Goal: Find specific page/section: Find specific page/section

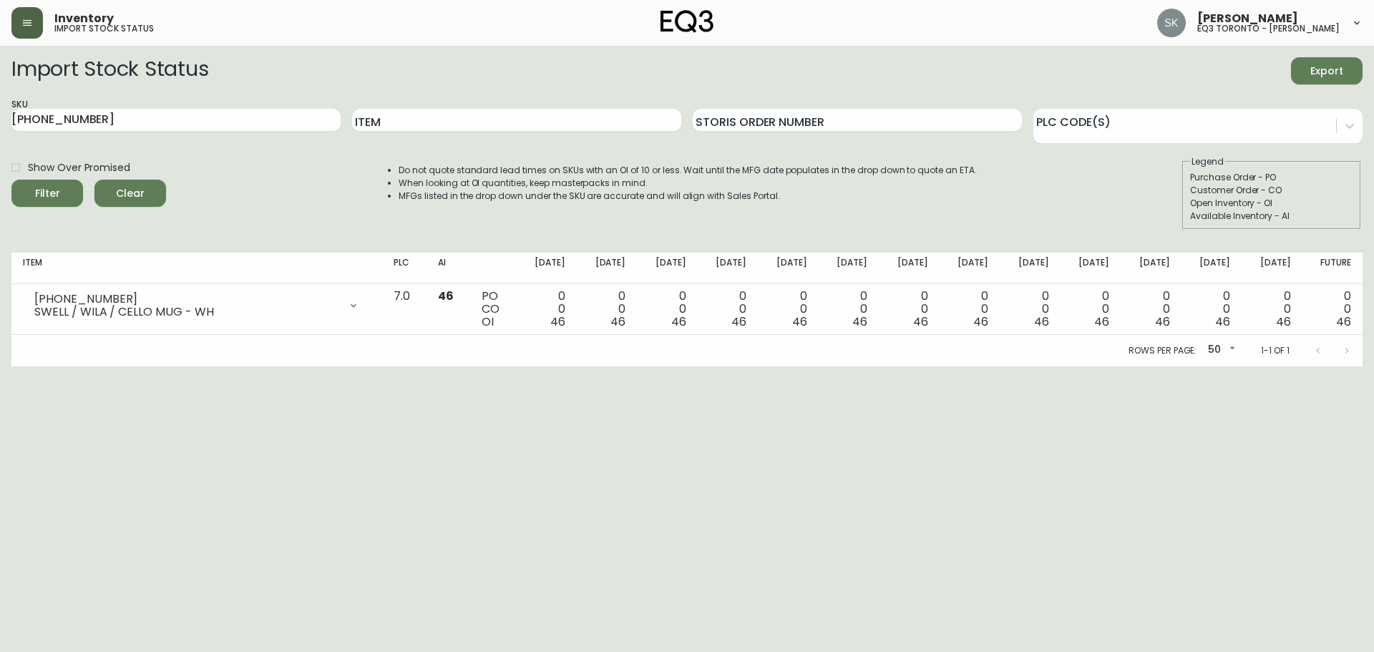
click at [22, 10] on button "button" at bounding box center [26, 22] width 31 height 31
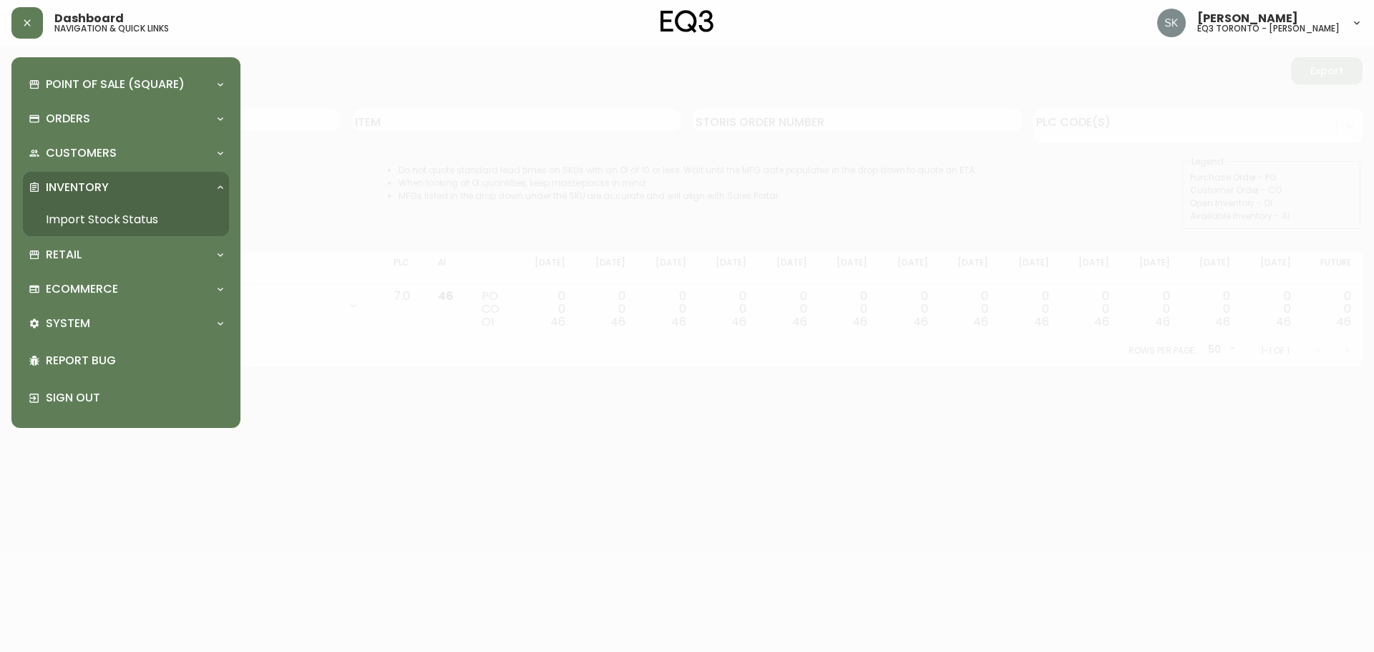
click at [77, 220] on link "Import Stock Status" at bounding box center [126, 219] width 206 height 33
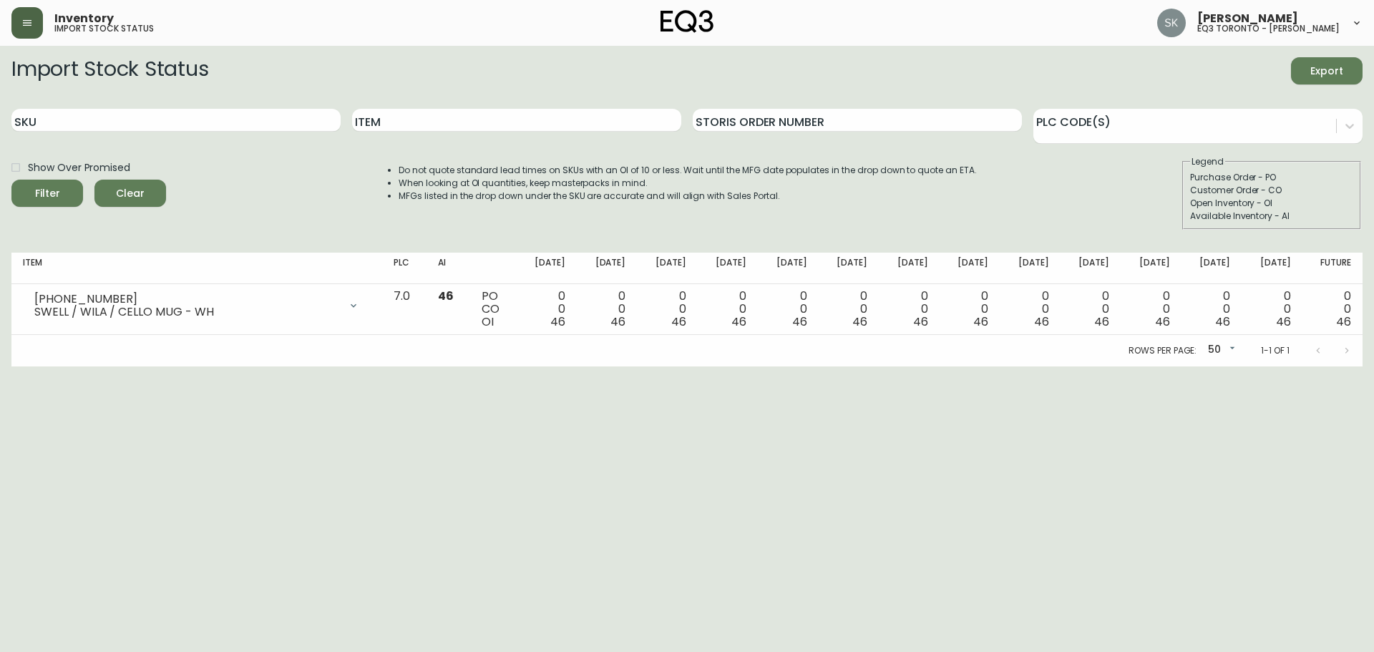
click at [33, 13] on button "button" at bounding box center [26, 22] width 31 height 31
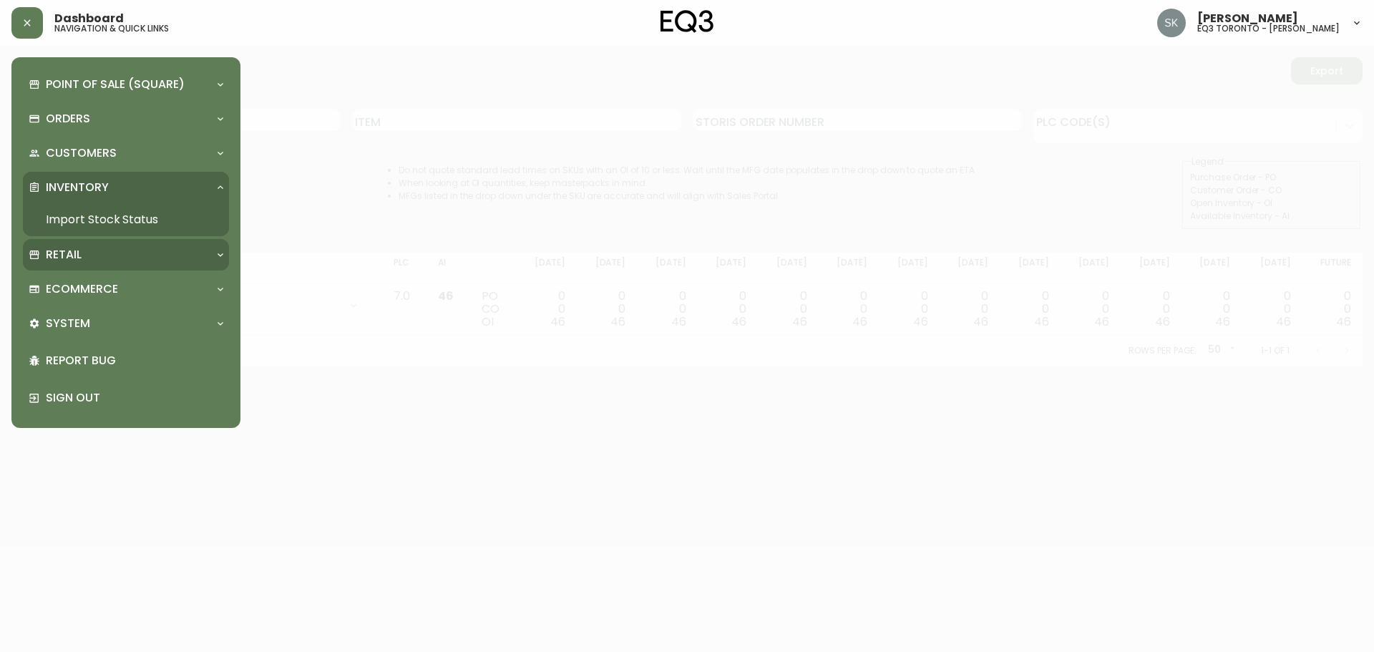
click at [84, 265] on div "Retail" at bounding box center [126, 254] width 206 height 31
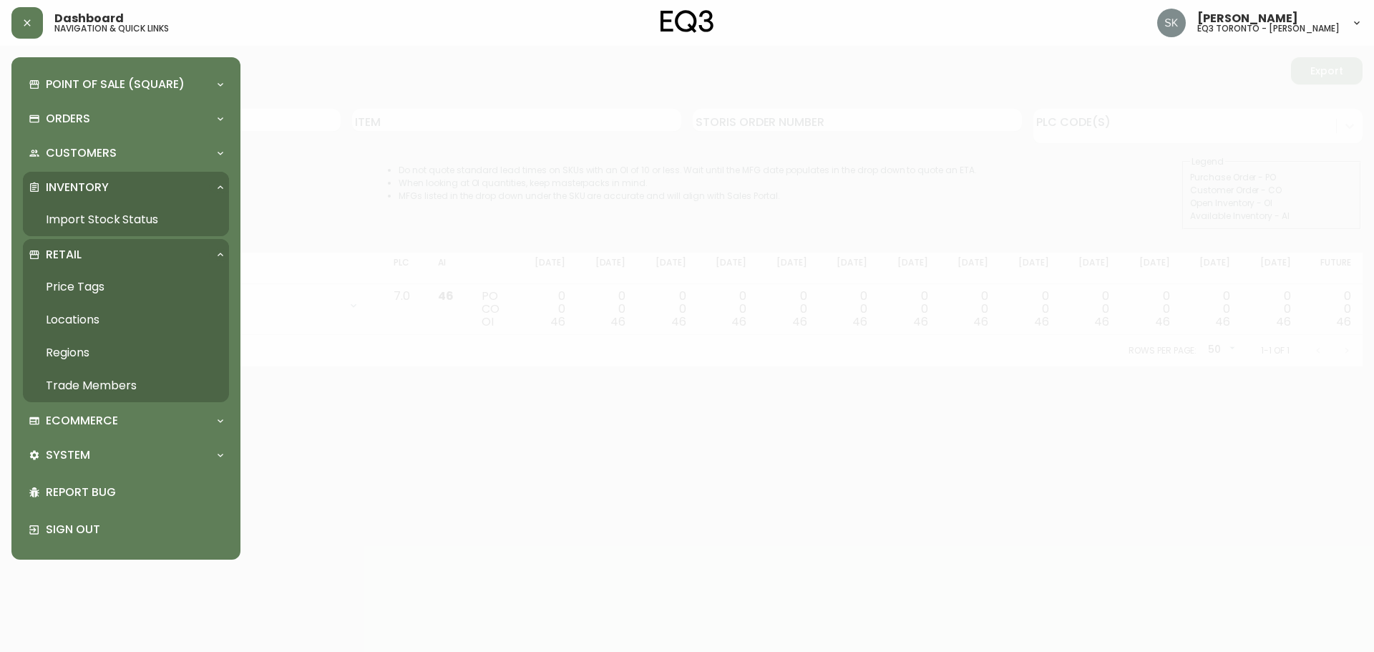
click at [92, 381] on link "Trade Members" at bounding box center [126, 385] width 206 height 33
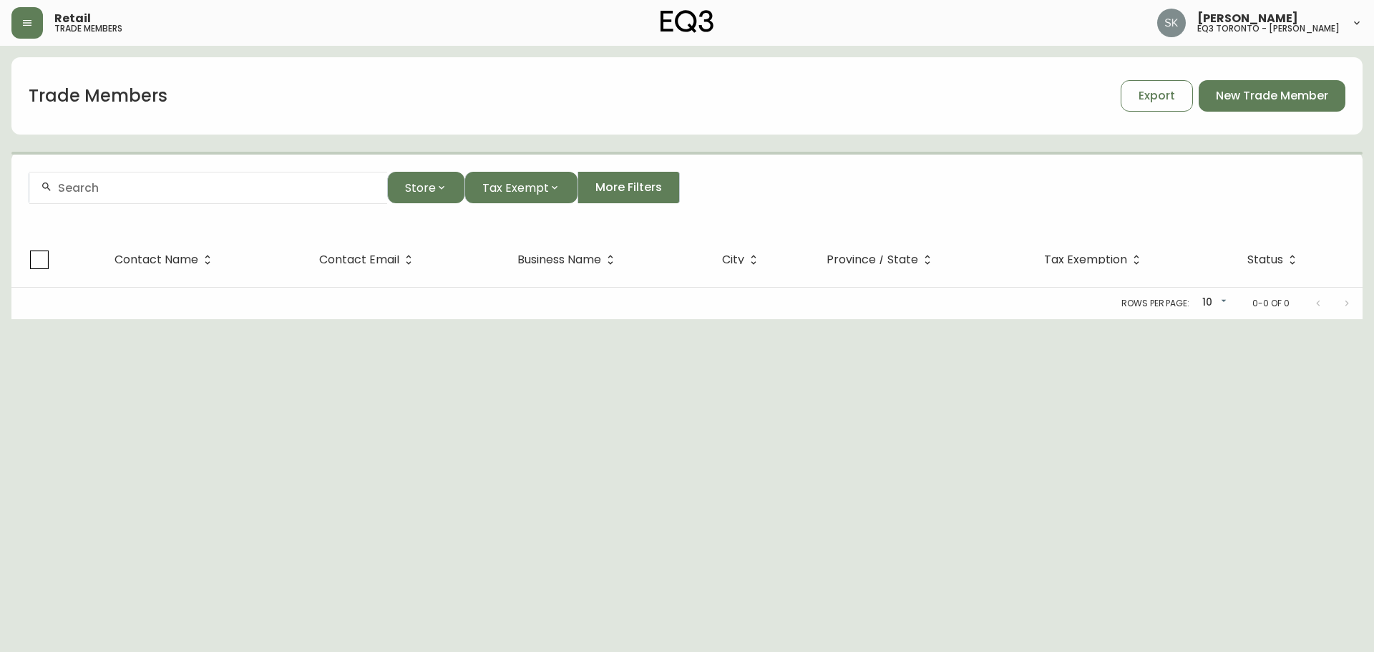
click at [248, 184] on input "text" at bounding box center [217, 188] width 318 height 14
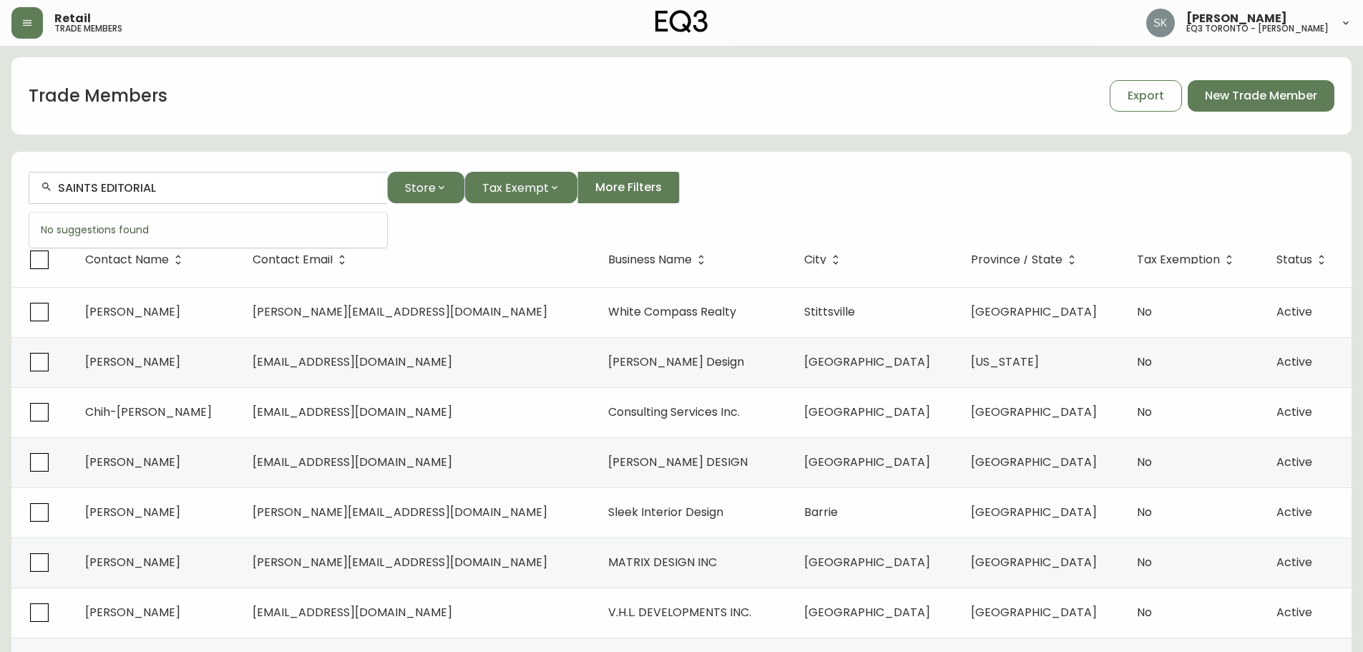
type input "SAINTS EDITORIAL"
